Goal: Information Seeking & Learning: Understand process/instructions

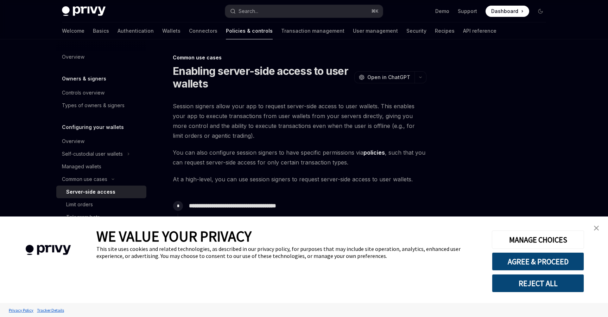
click at [596, 229] on img "close banner" at bounding box center [595, 228] width 5 height 5
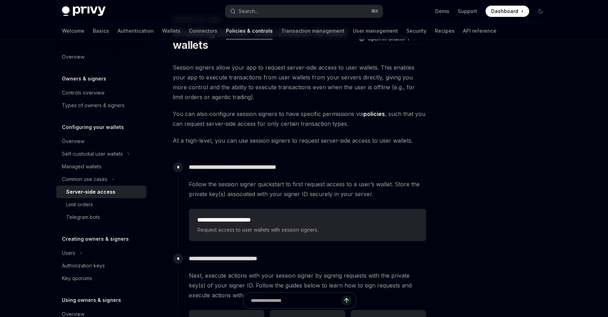
scroll to position [42, 0]
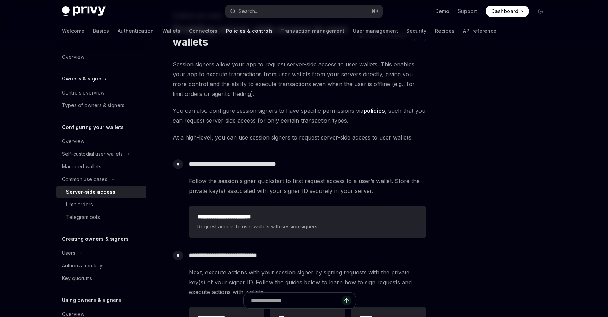
click at [288, 109] on span "You can also configure session signers to have specific permissions via policie…" at bounding box center [299, 116] width 253 height 20
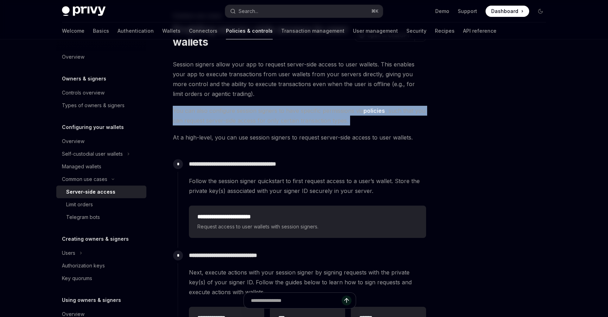
click at [288, 109] on span "You can also configure session signers to have specific permissions via policie…" at bounding box center [299, 116] width 253 height 20
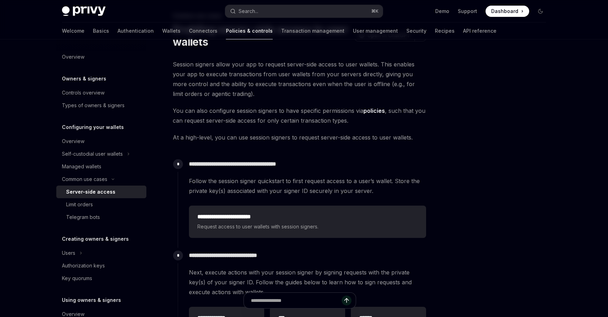
click at [394, 123] on span "You can also configure session signers to have specific permissions via policie…" at bounding box center [299, 116] width 253 height 20
click at [392, 130] on div "**********" at bounding box center [299, 220] width 253 height 323
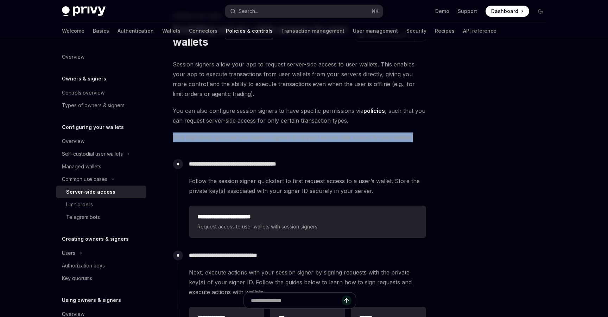
click at [392, 130] on div "**********" at bounding box center [299, 220] width 253 height 323
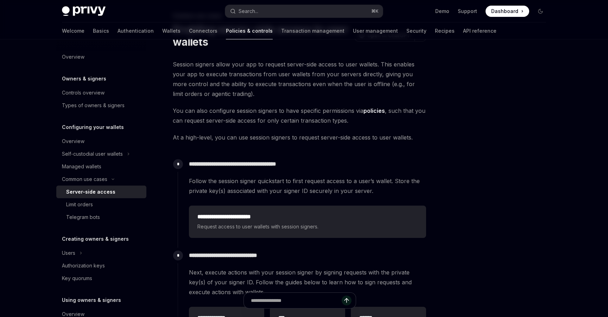
click at [381, 138] on span "At a high-level, you can use session signers to request server-side access to u…" at bounding box center [299, 138] width 253 height 10
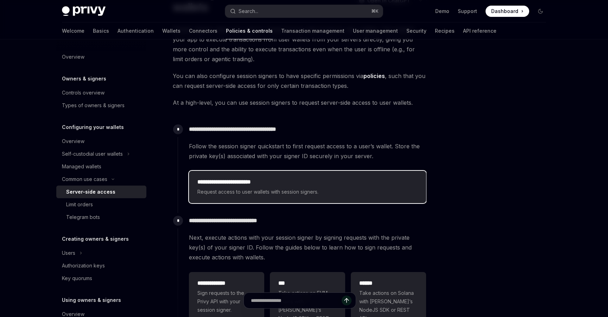
scroll to position [78, 0]
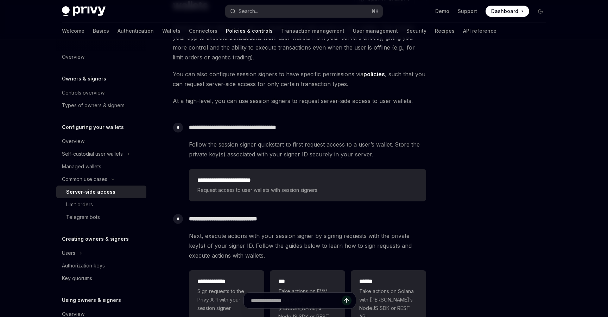
click at [291, 102] on span "At a high-level, you can use session signers to request server-side access to u…" at bounding box center [299, 101] width 253 height 10
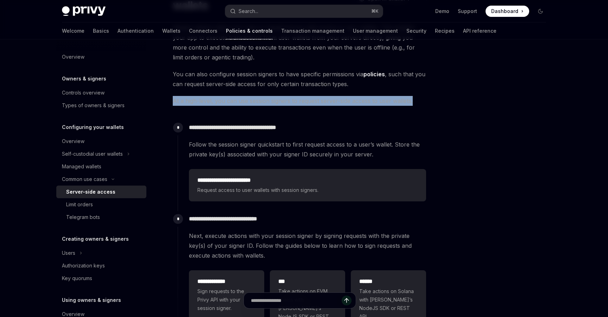
click at [291, 102] on span "At a high-level, you can use session signers to request server-side access to u…" at bounding box center [299, 101] width 253 height 10
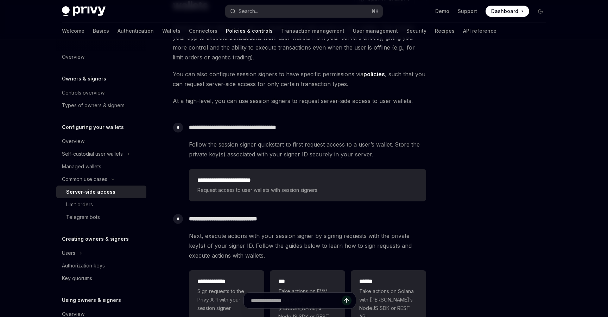
click at [419, 140] on span "Follow the session signer quickstart to first request access to a user’s wallet…" at bounding box center [307, 150] width 237 height 20
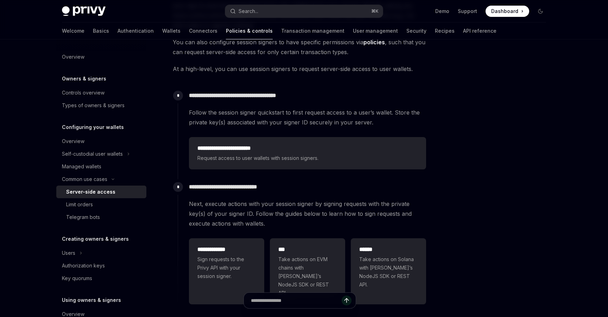
scroll to position [123, 0]
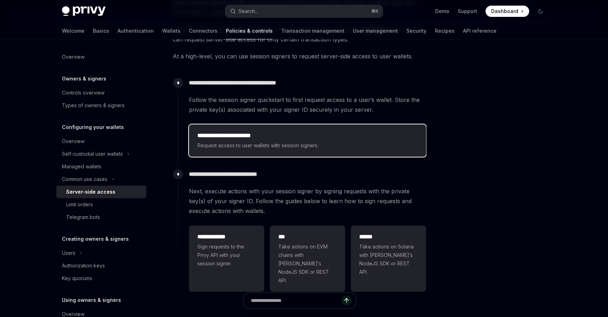
click at [301, 146] on span "Request access to user wallets with session signers." at bounding box center [307, 145] width 220 height 8
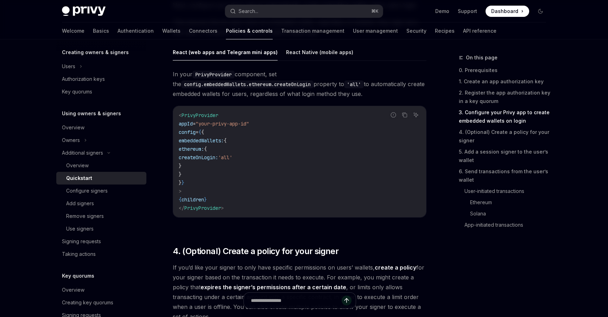
scroll to position [739, 0]
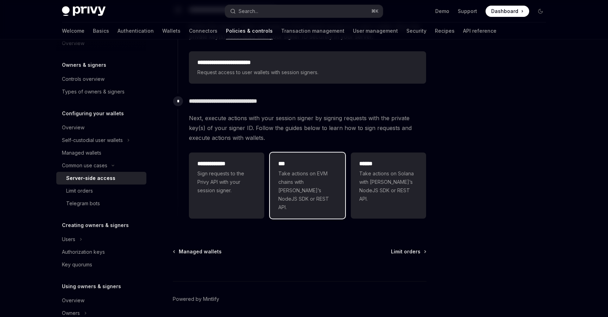
scroll to position [204, 0]
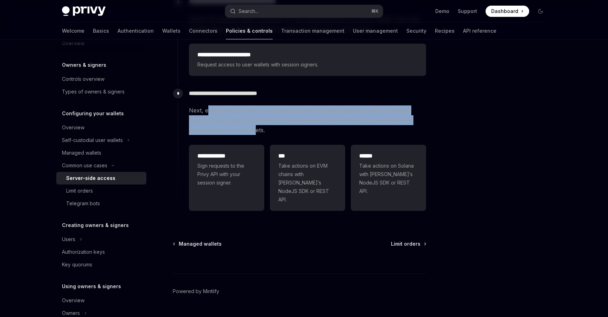
drag, startPoint x: 207, startPoint y: 114, endPoint x: 257, endPoint y: 129, distance: 52.6
click at [257, 129] on span "Next, execute actions with your session signer by signing requests with the pri…" at bounding box center [307, 120] width 237 height 30
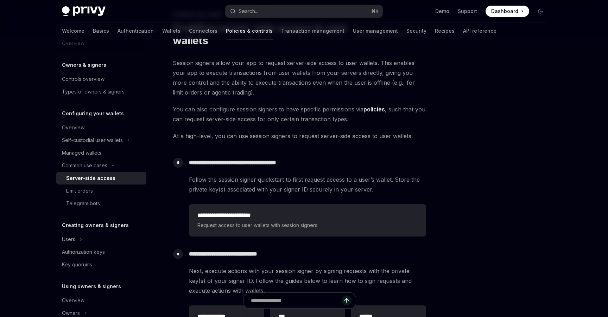
scroll to position [52, 0]
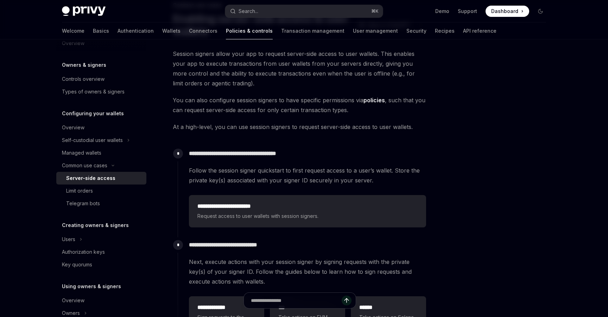
click at [348, 194] on div "**********" at bounding box center [307, 211] width 237 height 38
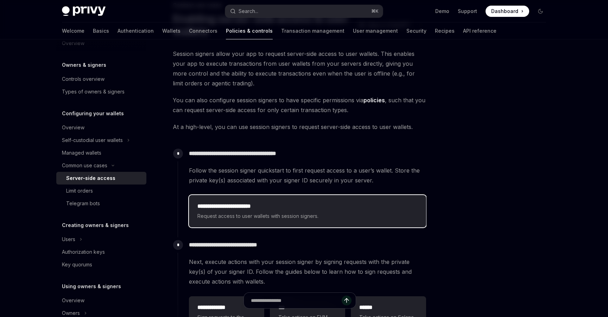
click at [327, 211] on div "**********" at bounding box center [307, 211] width 220 height 18
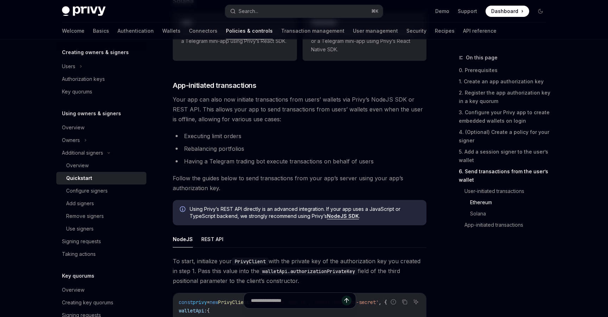
scroll to position [1848, 0]
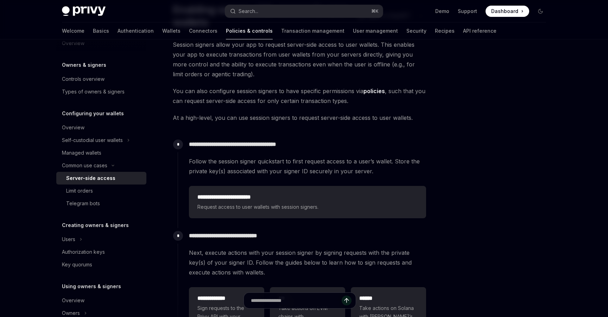
scroll to position [52, 0]
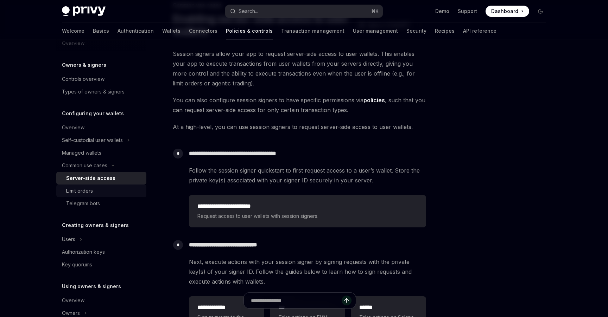
click at [128, 193] on div "Limit orders" at bounding box center [104, 191] width 76 height 8
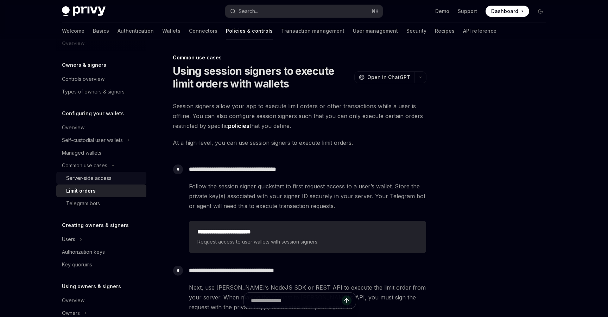
click at [125, 181] on div "Server-side access" at bounding box center [104, 178] width 76 height 8
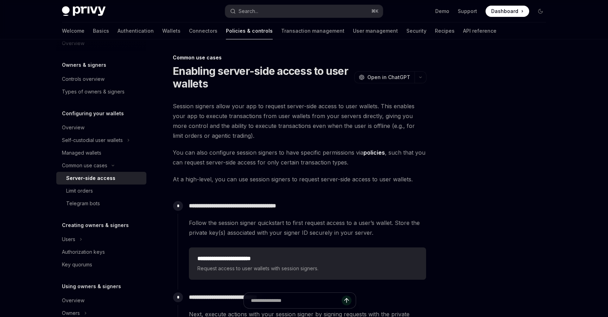
type textarea "*"
